Goal: Information Seeking & Learning: Find specific fact

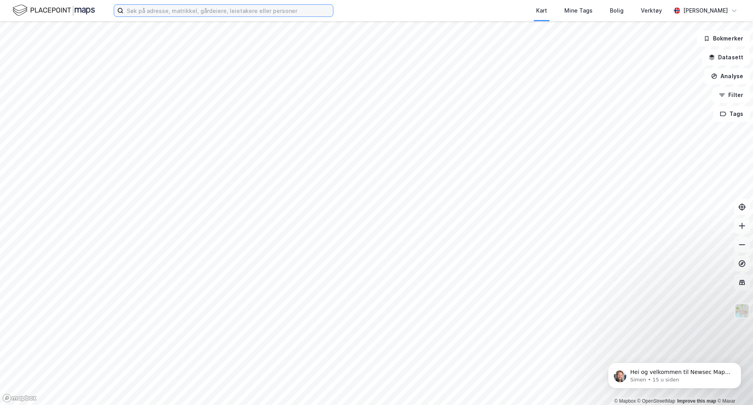
click at [225, 13] on input at bounding box center [229, 11] width 210 height 12
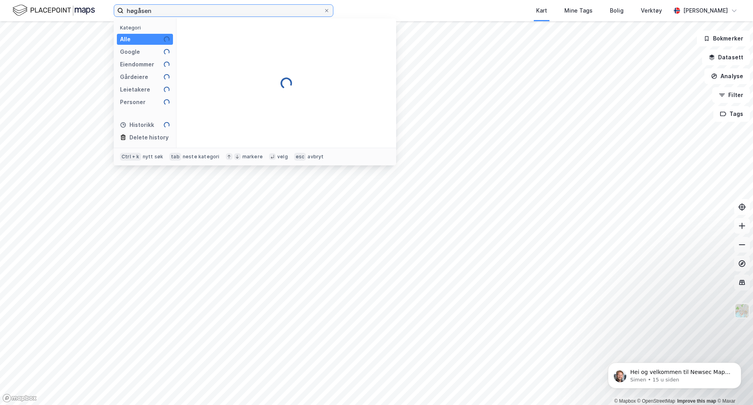
drag, startPoint x: 193, startPoint y: 11, endPoint x: 10, endPoint y: 11, distance: 182.4
click at [16, 11] on div "høgåsen Kategori Alle Google Eiendommer Gårdeiere Leietakere Personer Historikk…" at bounding box center [376, 10] width 753 height 21
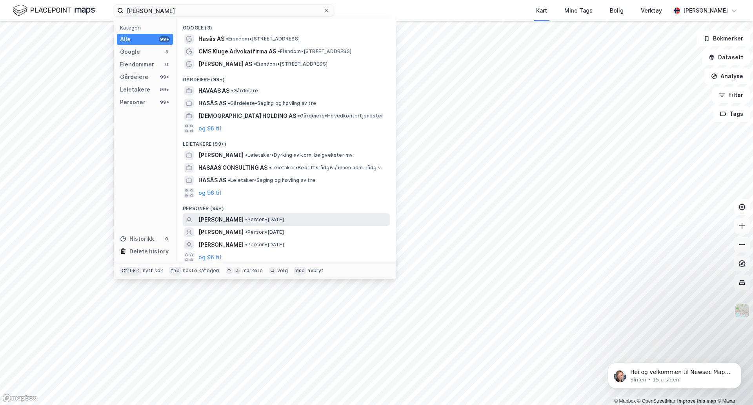
click at [223, 221] on span "[PERSON_NAME]" at bounding box center [221, 219] width 45 height 9
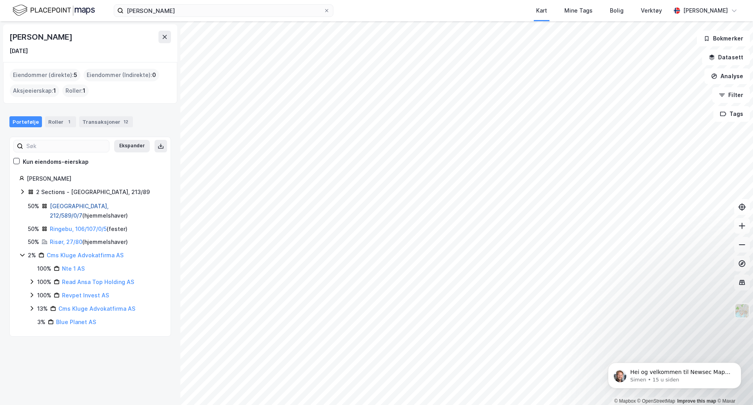
click at [73, 206] on link "[GEOGRAPHIC_DATA], 212/589/0/7" at bounding box center [79, 210] width 59 height 16
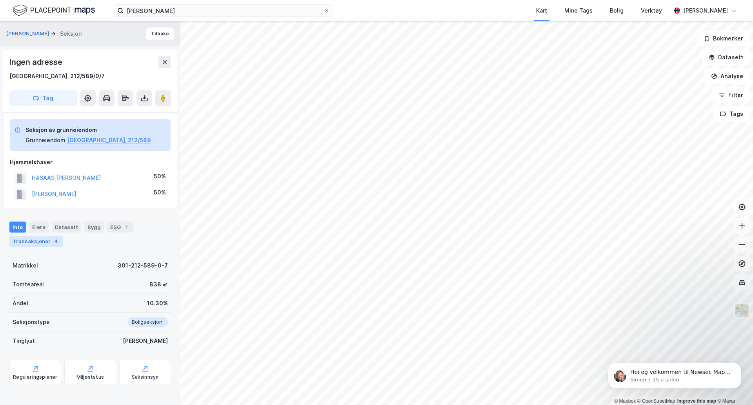
click at [36, 242] on div "Transaksjoner 4" at bounding box center [36, 240] width 54 height 11
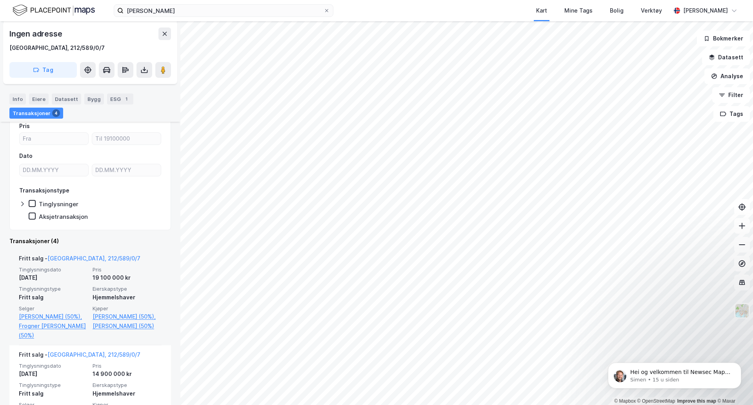
scroll to position [196, 0]
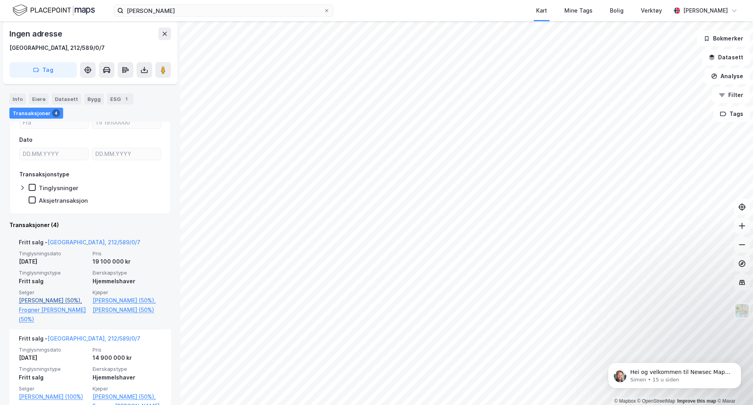
scroll to position [42, 0]
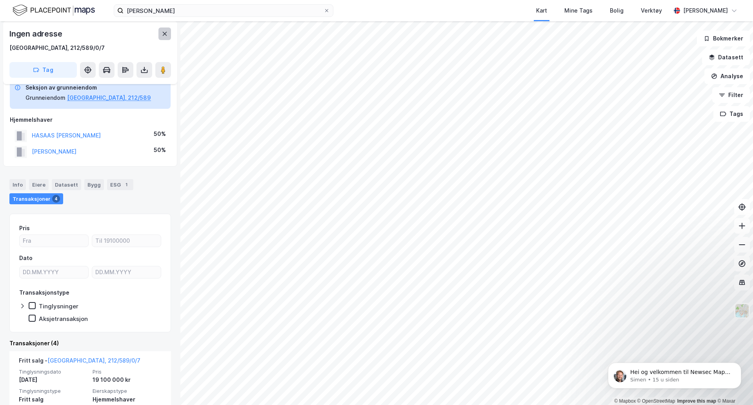
click at [164, 33] on icon at bounding box center [165, 34] width 4 height 4
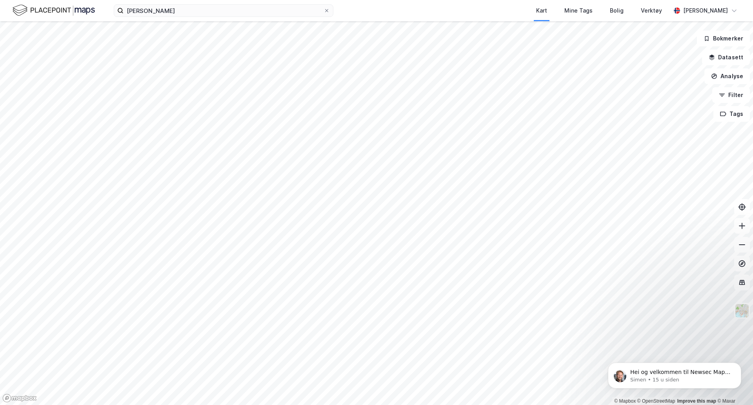
click at [171, 20] on div "[PERSON_NAME] Kart Mine Tags Bolig Verktøy [PERSON_NAME]" at bounding box center [376, 10] width 753 height 21
click at [174, 16] on input "[PERSON_NAME]" at bounding box center [224, 11] width 200 height 12
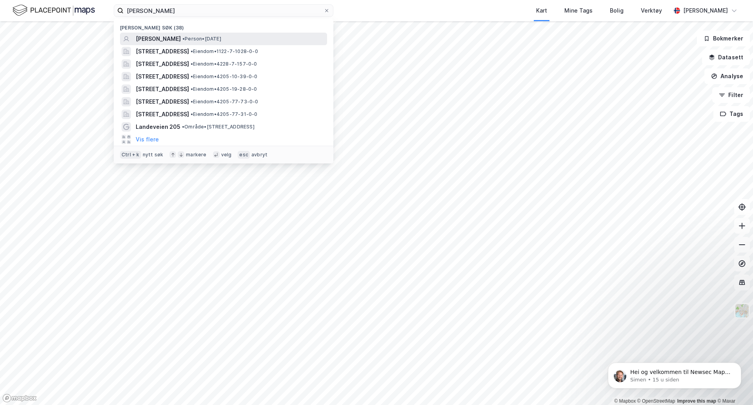
click at [166, 36] on span "[PERSON_NAME]" at bounding box center [158, 38] width 45 height 9
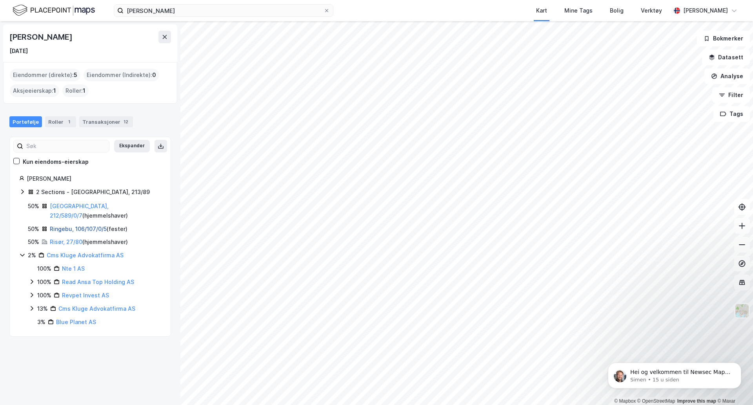
click at [59, 225] on link "Ringebu, 106/107/0/5" at bounding box center [78, 228] width 57 height 7
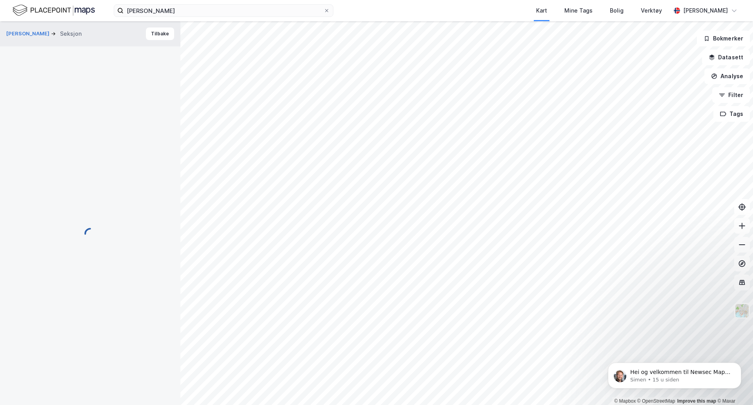
scroll to position [18, 0]
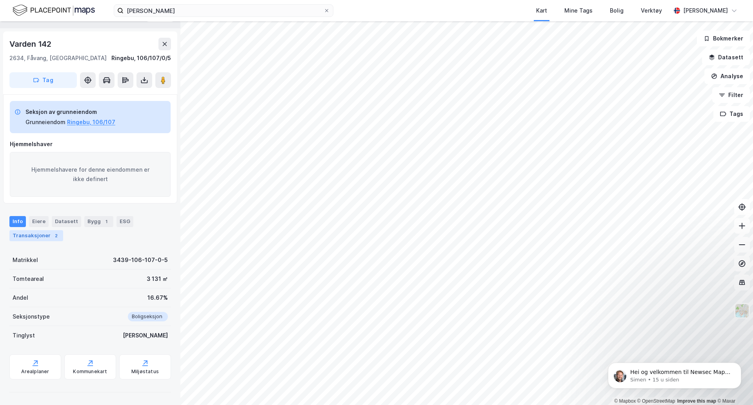
click at [36, 239] on div "Transaksjoner 2" at bounding box center [36, 235] width 54 height 11
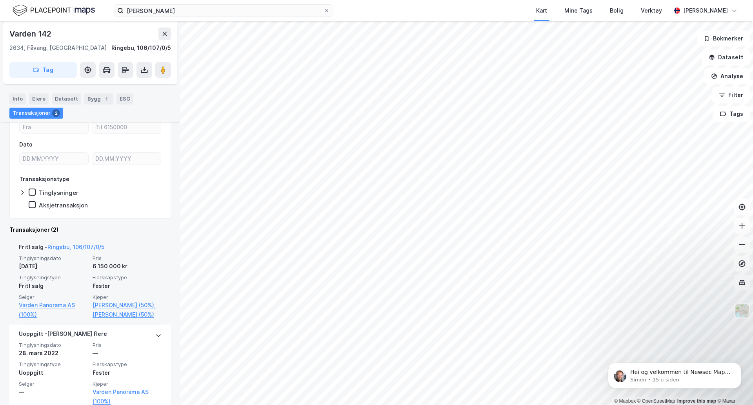
scroll to position [175, 0]
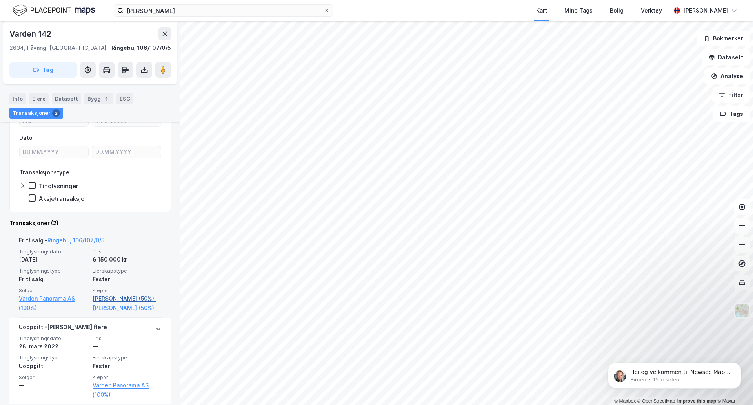
click at [111, 298] on link "[PERSON_NAME] (50%)," at bounding box center [127, 297] width 69 height 9
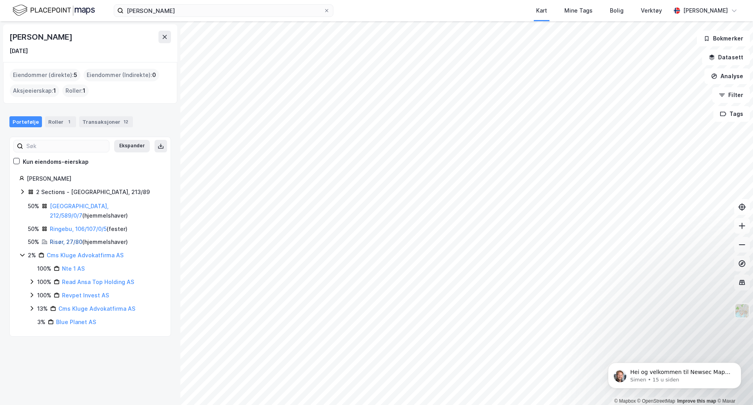
click at [68, 238] on link "Risør, 27/80" at bounding box center [66, 241] width 33 height 7
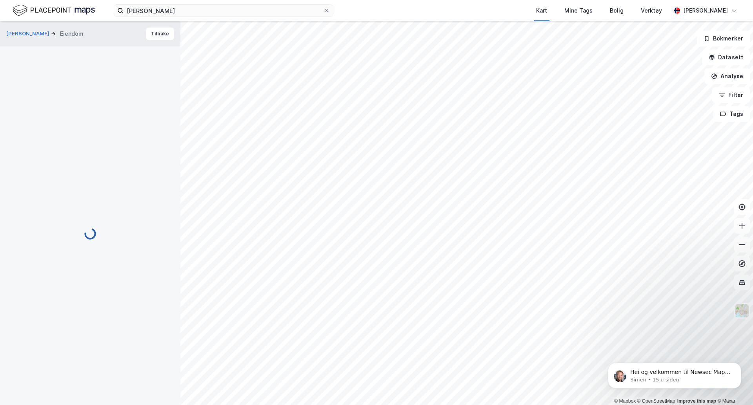
scroll to position [55, 0]
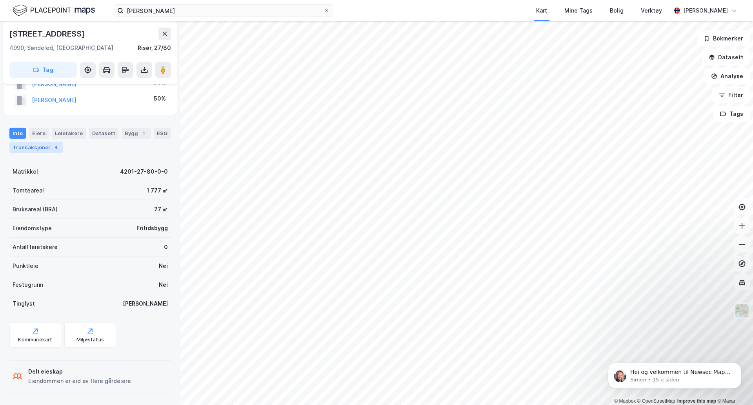
click at [34, 147] on div "Transaksjoner 4" at bounding box center [36, 147] width 54 height 11
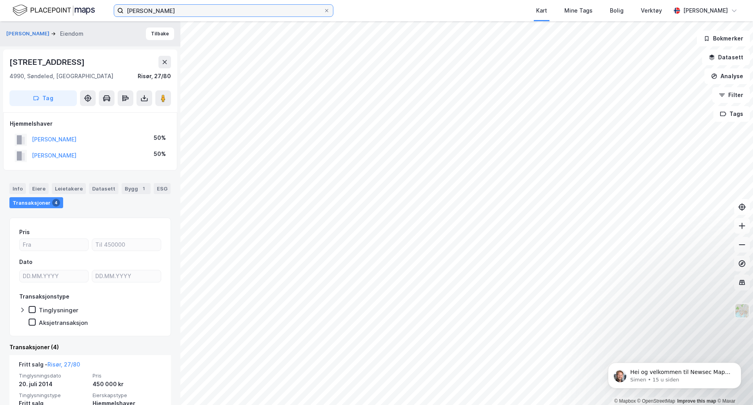
drag, startPoint x: 167, startPoint y: 9, endPoint x: -37, endPoint y: -33, distance: 207.8
click at [0, 0] on html "[PERSON_NAME] Kart Mine Tags Bolig Verktøy [PERSON_NAME] © Mapbox © OpenStreetM…" at bounding box center [376, 202] width 753 height 405
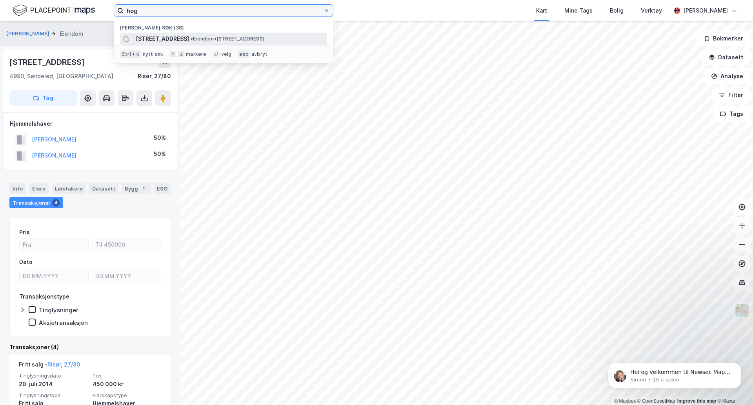
type input "høg"
click at [145, 40] on span "[STREET_ADDRESS]" at bounding box center [162, 38] width 53 height 9
